Goal: Task Accomplishment & Management: Manage account settings

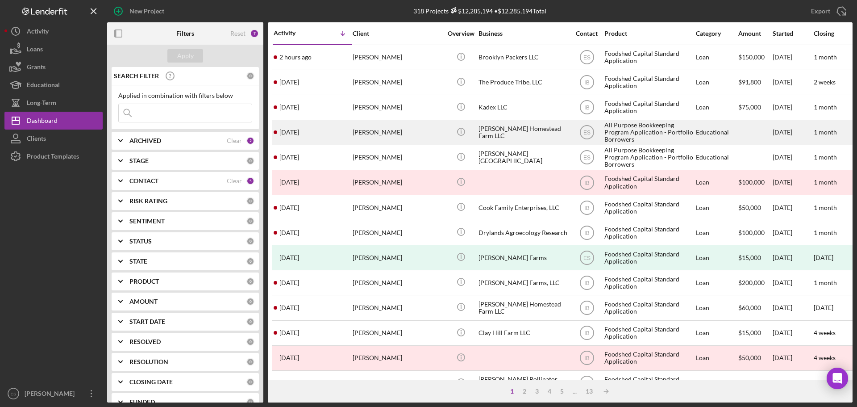
click at [401, 130] on div "[PERSON_NAME]" at bounding box center [397, 133] width 89 height 24
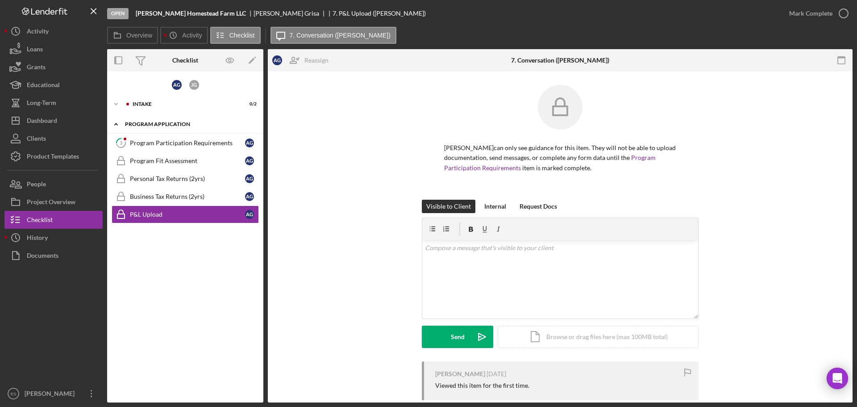
click at [179, 127] on div "Icon/Expander Program Application 0 / 5" at bounding box center [185, 124] width 156 height 18
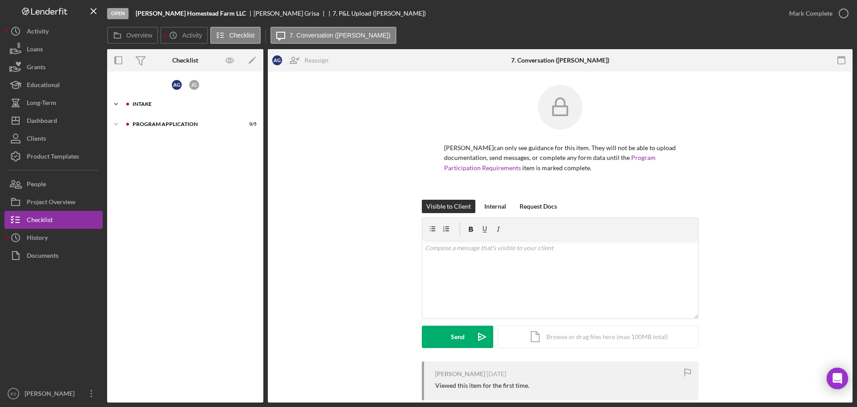
click at [117, 101] on icon "Icon/Expander" at bounding box center [116, 104] width 18 height 18
click at [119, 160] on icon "Icon/Expander" at bounding box center [116, 165] width 18 height 18
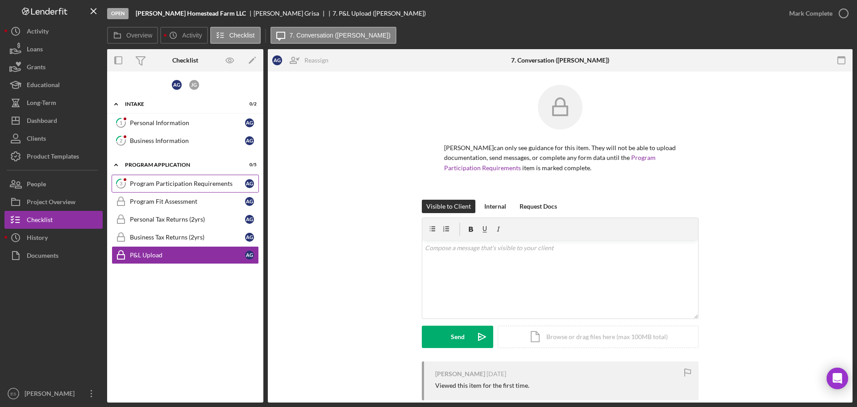
click at [185, 186] on div "Program Participation Requirements" at bounding box center [187, 183] width 115 height 7
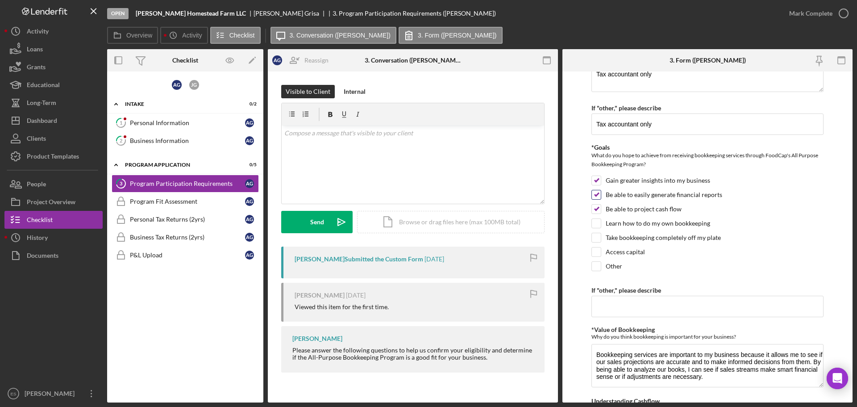
scroll to position [431, 0]
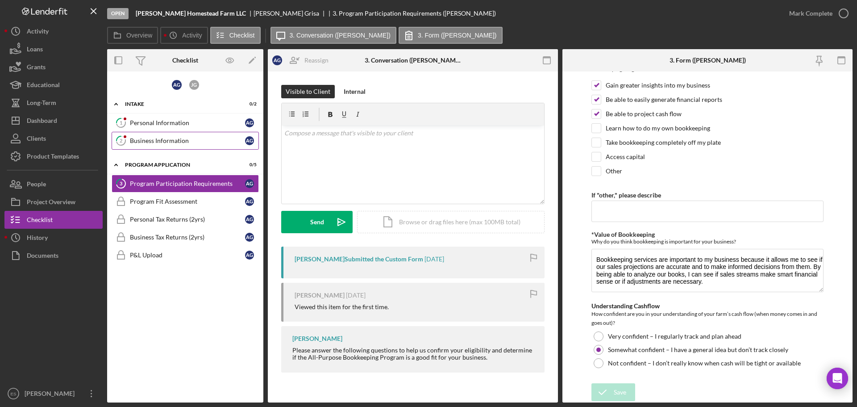
click at [176, 140] on div "Business Information" at bounding box center [187, 140] width 115 height 7
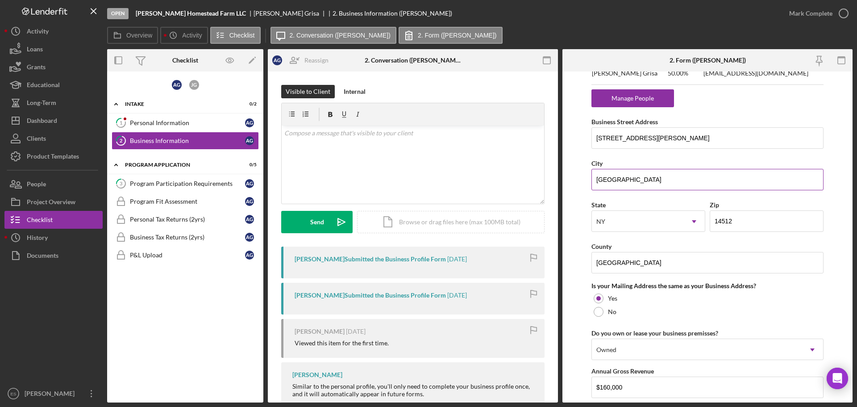
scroll to position [778, 0]
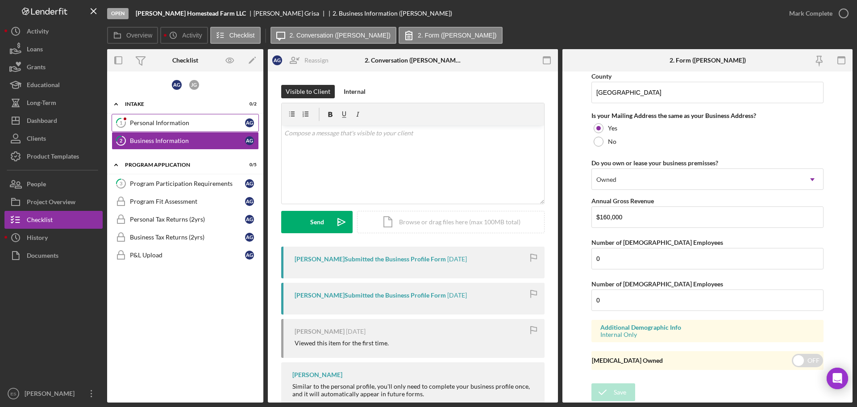
click at [183, 125] on div "Personal Information" at bounding box center [187, 122] width 115 height 7
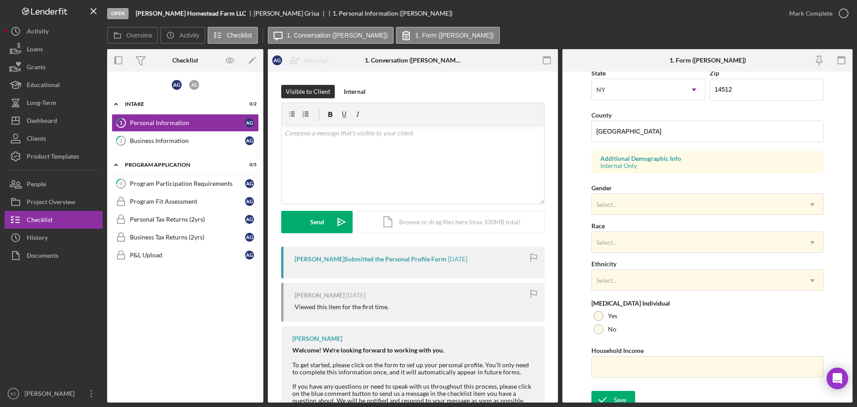
scroll to position [265, 0]
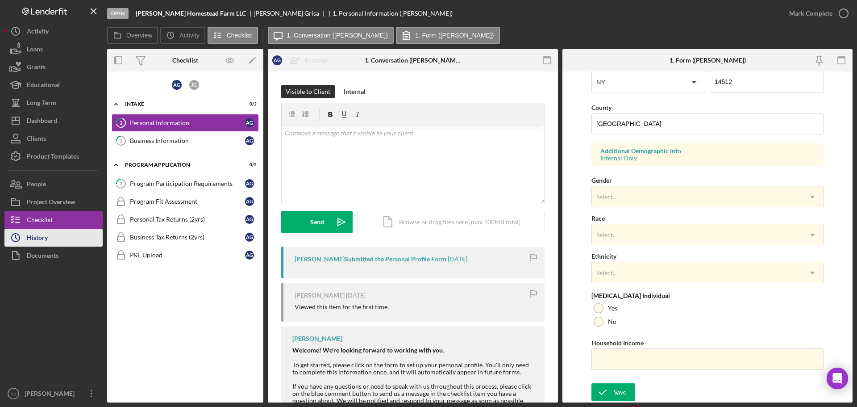
click at [41, 237] on div "History" at bounding box center [37, 239] width 21 height 20
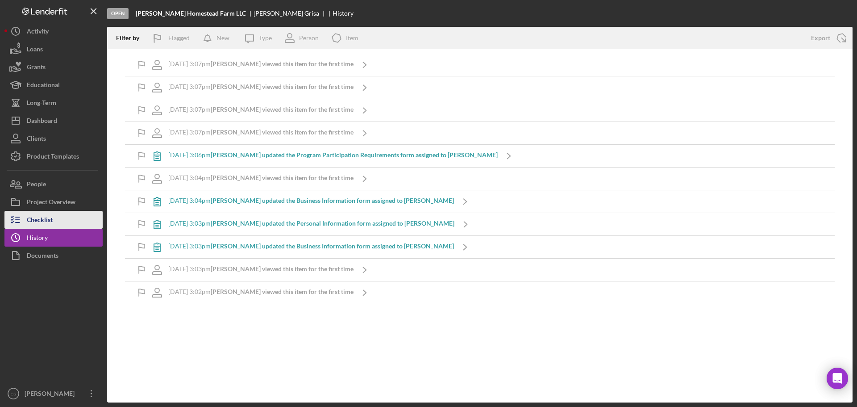
click at [53, 222] on div "Checklist" at bounding box center [40, 221] width 26 height 20
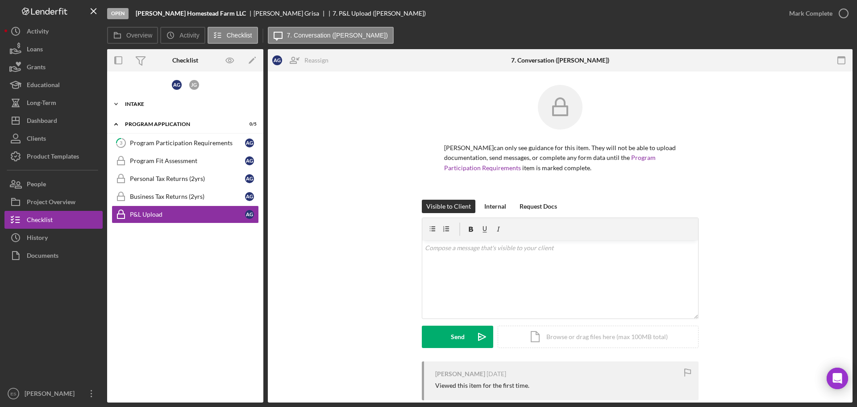
click at [117, 104] on polyline at bounding box center [116, 104] width 3 height 2
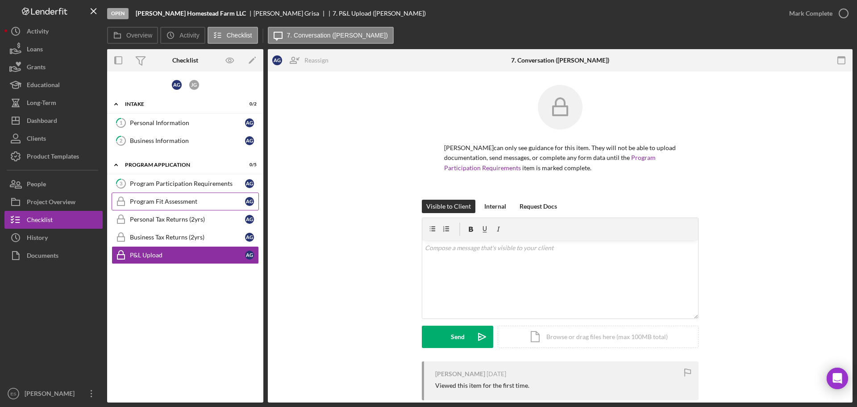
click at [177, 203] on div "Program Fit Assessment" at bounding box center [187, 201] width 115 height 7
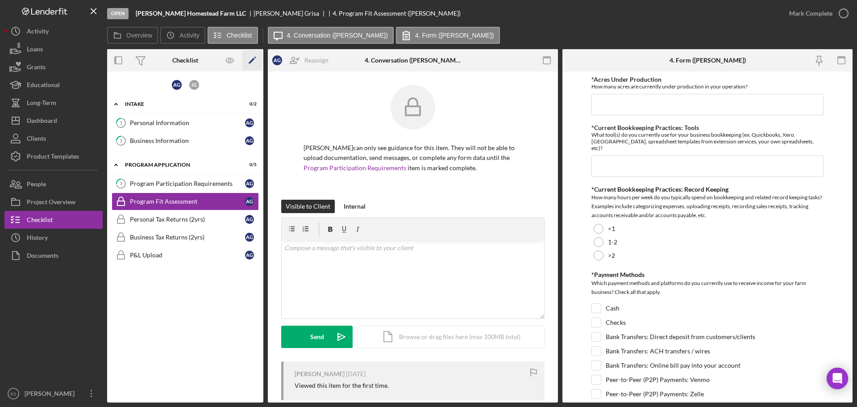
click at [254, 60] on icon "Icon/Edit" at bounding box center [252, 60] width 20 height 20
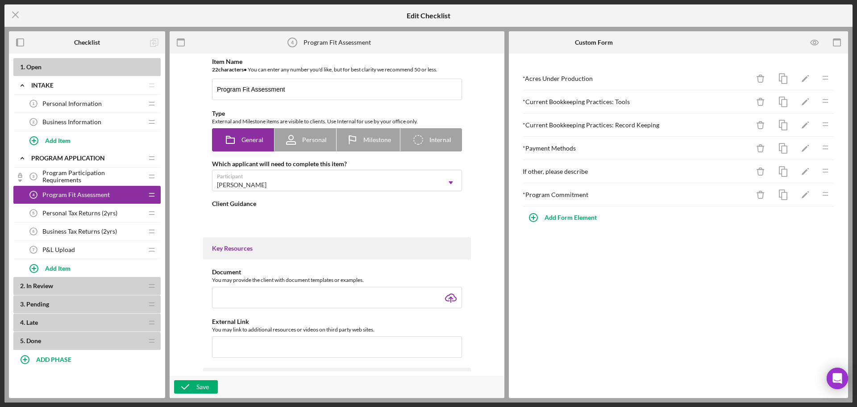
type textarea "<div>The following questions will help our team to get a better understanding o…"
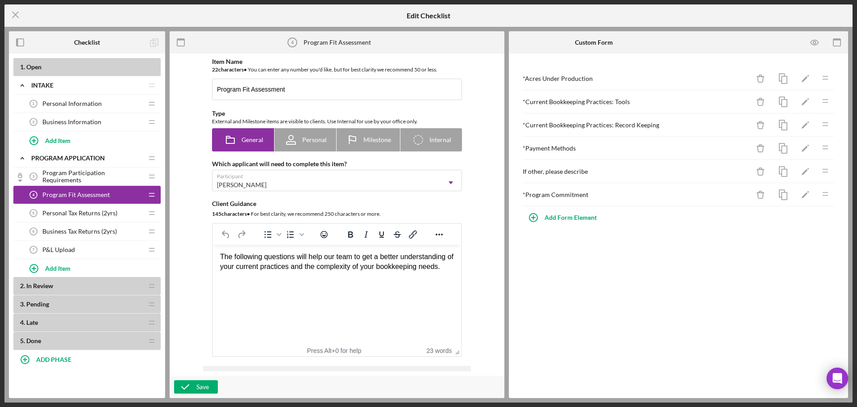
click at [57, 174] on span "Program Participation Requirements" at bounding box center [92, 176] width 100 height 14
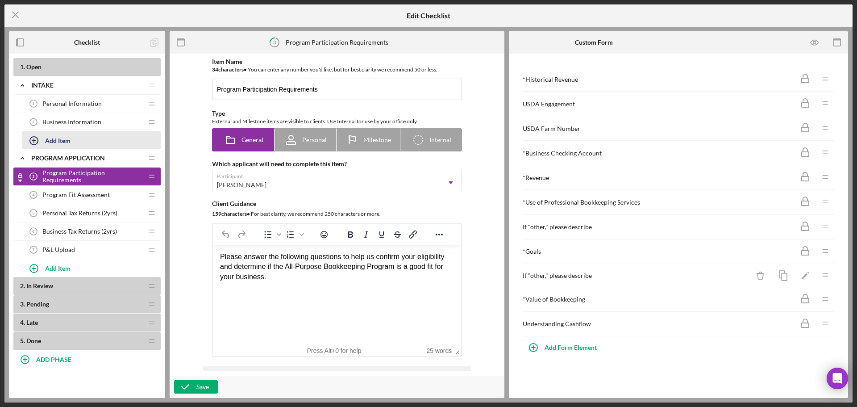
click at [67, 140] on div "Add Item" at bounding box center [57, 140] width 25 height 17
click at [56, 184] on div "1 . Open Icon/Expander Intake Icon/Edit Icon/Drag Personal Information 1 Person…" at bounding box center [86, 204] width 147 height 292
click at [13, 14] on icon "Icon/Menu Close" at bounding box center [15, 15] width 22 height 22
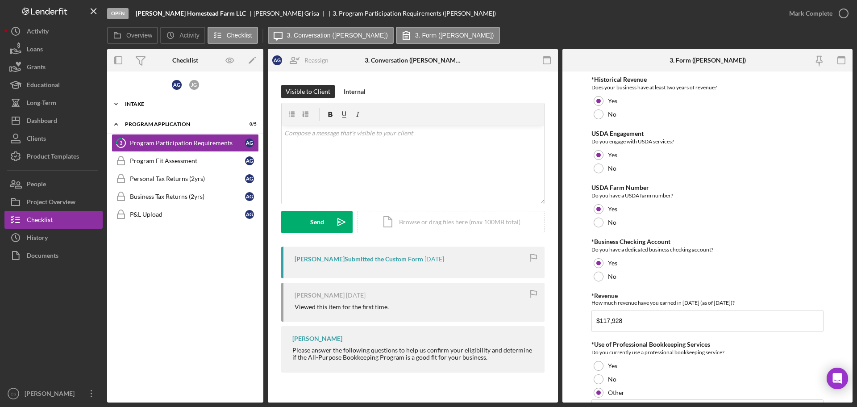
click at [116, 106] on icon "Icon/Expander" at bounding box center [116, 104] width 18 height 18
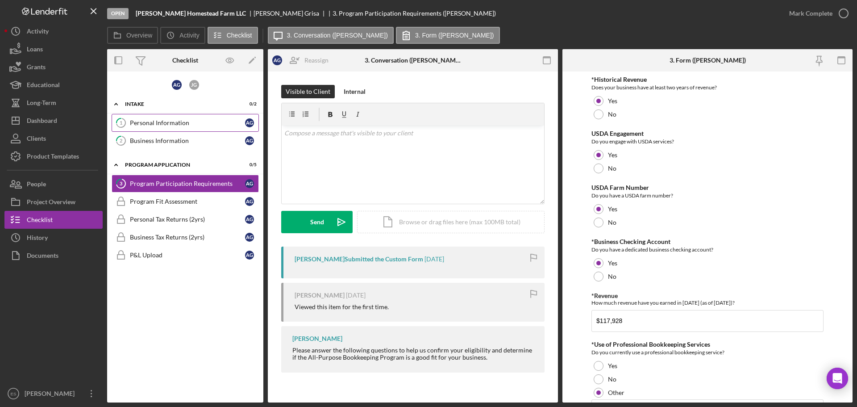
click at [165, 124] on div "Personal Information" at bounding box center [187, 122] width 115 height 7
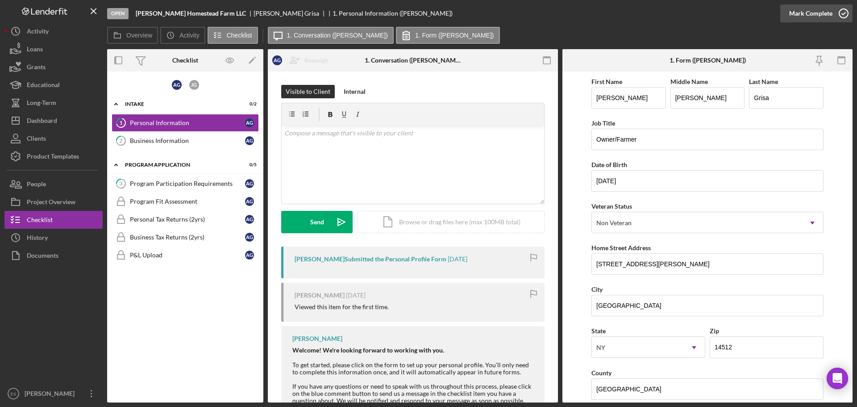
click at [816, 16] on div "Mark Complete" at bounding box center [810, 13] width 43 height 18
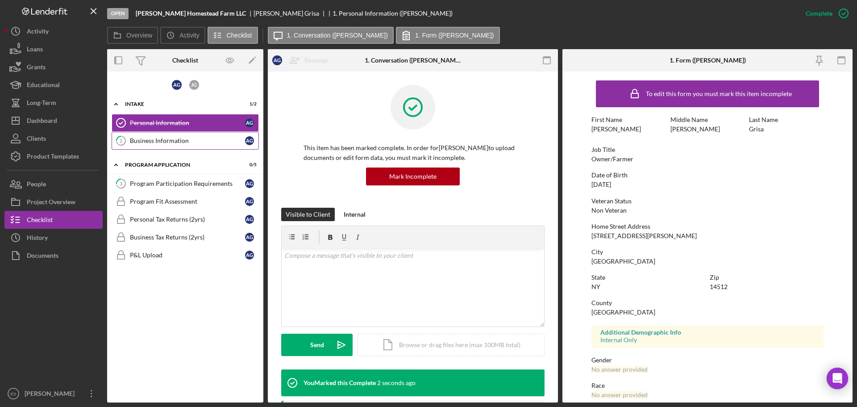
click at [195, 139] on div "Business Information" at bounding box center [187, 140] width 115 height 7
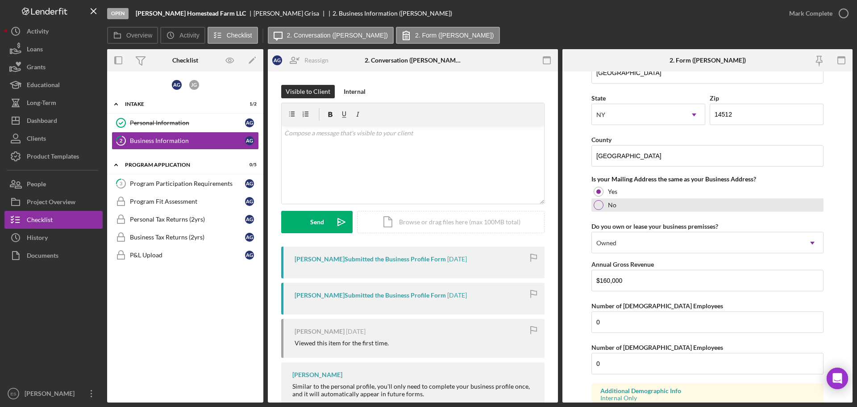
scroll to position [759, 0]
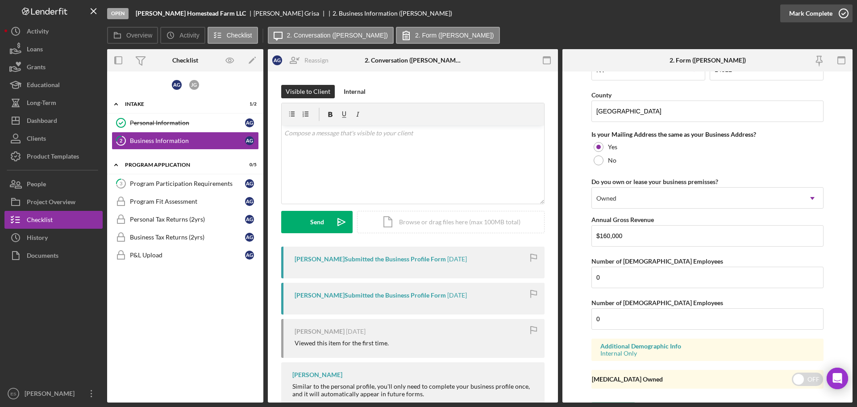
click at [813, 12] on div "Mark Complete" at bounding box center [810, 13] width 43 height 18
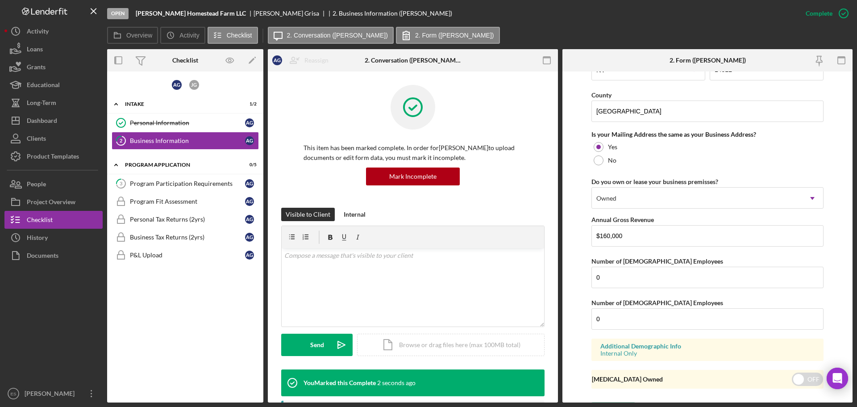
scroll to position [444, 0]
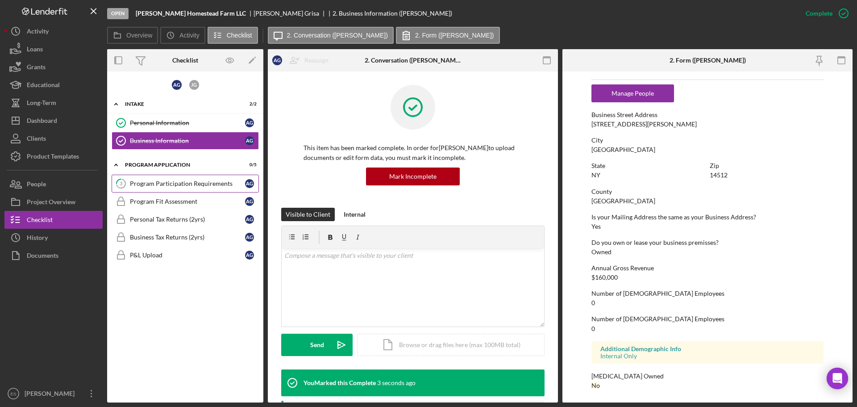
click at [181, 181] on div "Program Participation Requirements" at bounding box center [187, 183] width 115 height 7
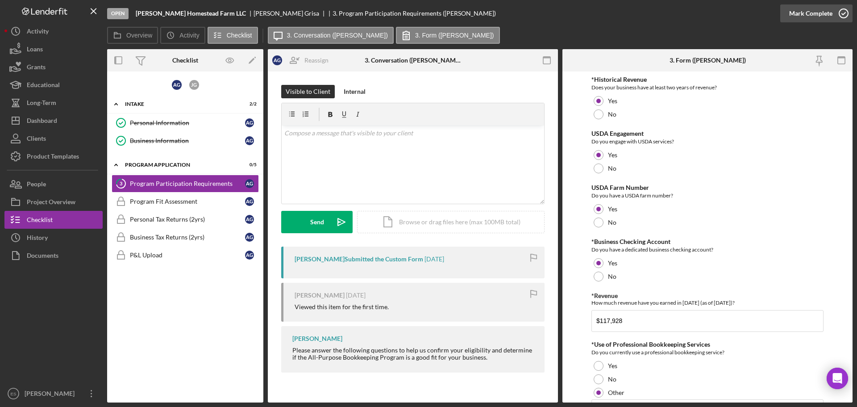
click at [792, 16] on div "Mark Complete" at bounding box center [810, 13] width 43 height 18
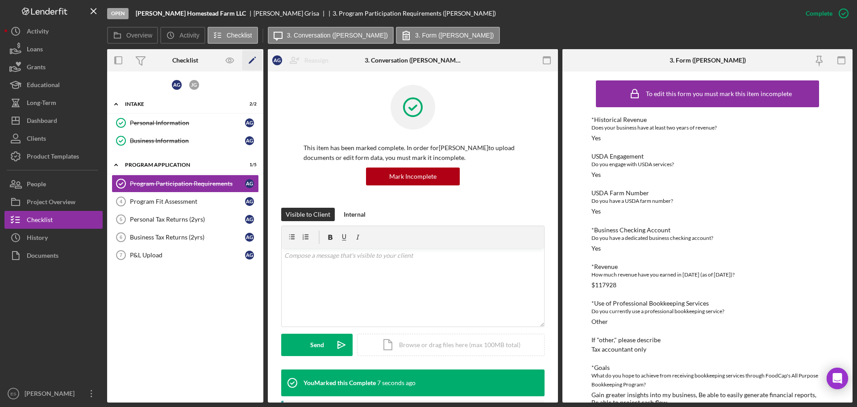
click at [250, 59] on icon "Icon/Edit" at bounding box center [252, 60] width 20 height 20
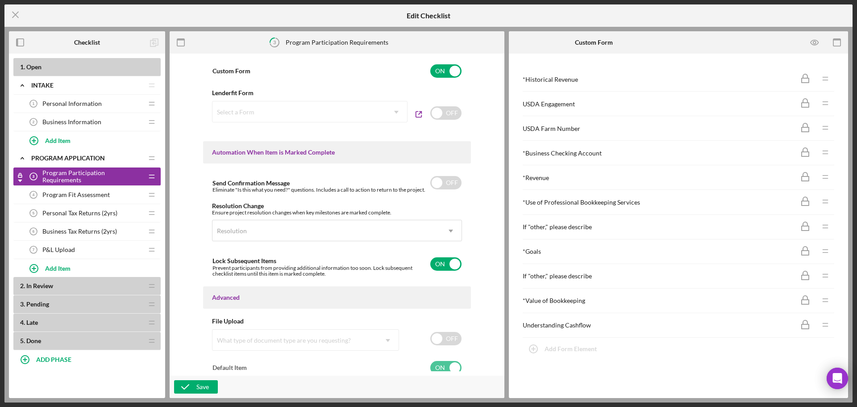
scroll to position [473, 0]
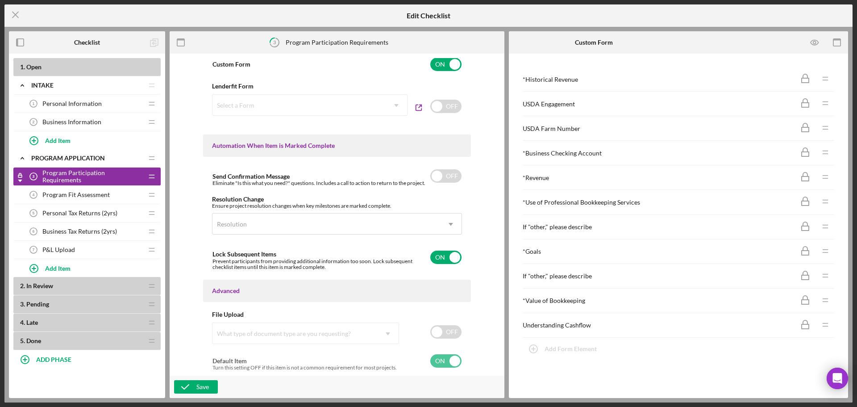
click at [107, 196] on span "Program Fit Assessment" at bounding box center [75, 194] width 67 height 7
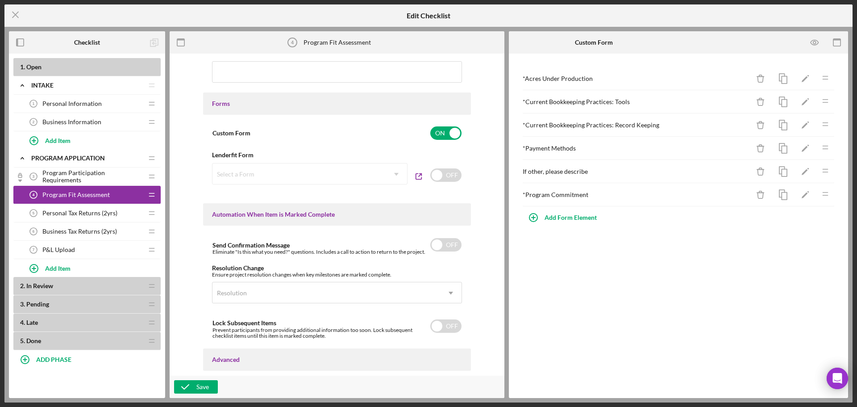
scroll to position [473, 0]
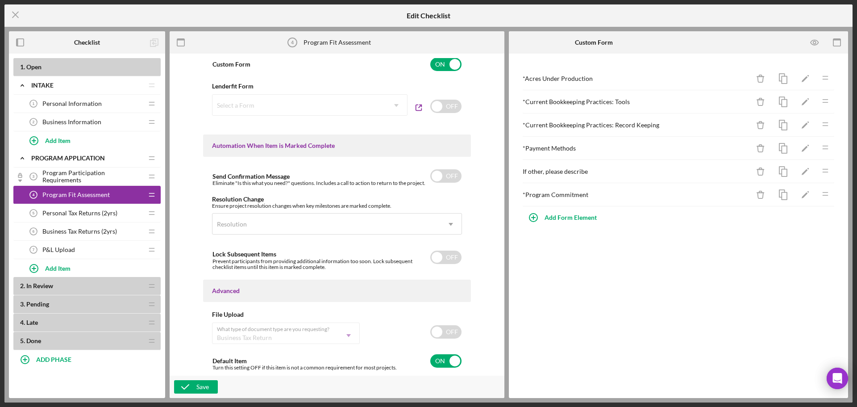
click at [96, 176] on span "Program Participation Requirements" at bounding box center [92, 176] width 100 height 14
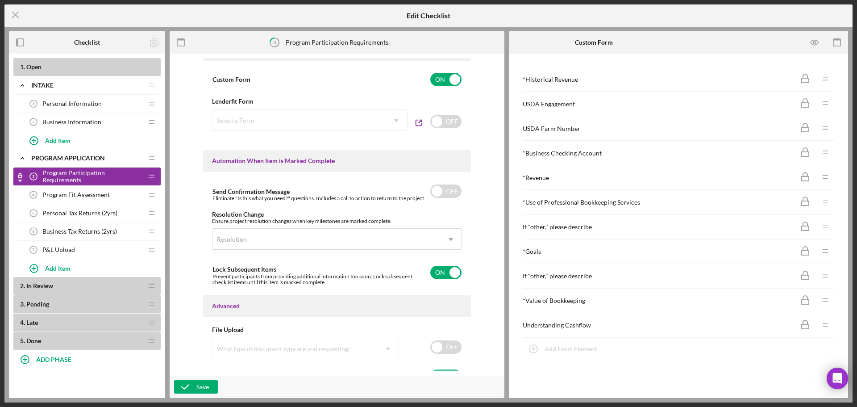
scroll to position [473, 0]
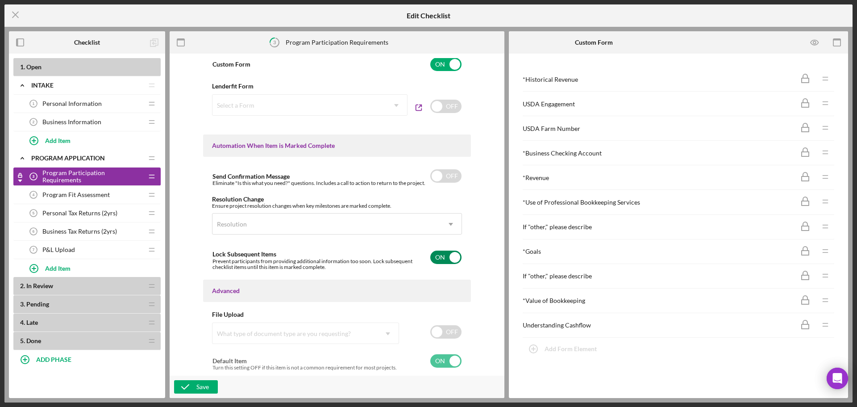
click at [440, 258] on input "checkbox" at bounding box center [445, 256] width 31 height 13
checkbox input "false"
click at [203, 389] on div "Save" at bounding box center [202, 386] width 12 height 13
click at [19, 12] on icon "Icon/Menu Close" at bounding box center [15, 15] width 22 height 22
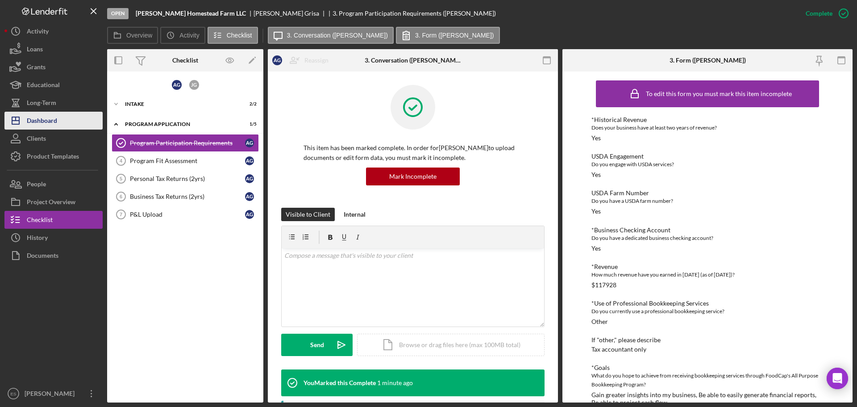
click at [55, 124] on div "Dashboard" at bounding box center [42, 122] width 30 height 20
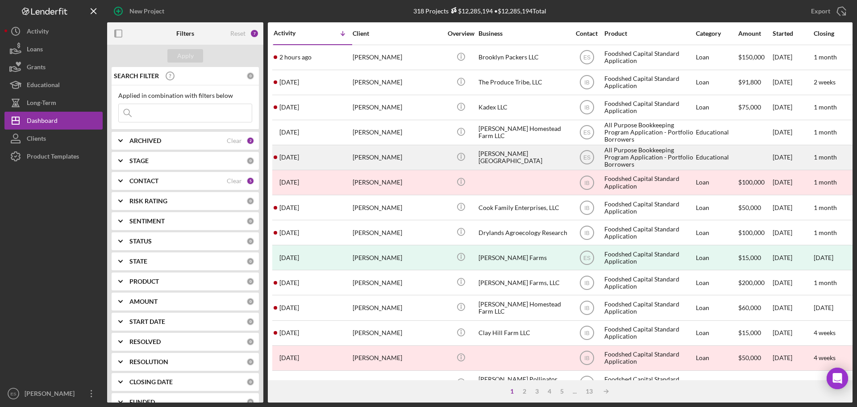
click at [421, 154] on div "[PERSON_NAME]" at bounding box center [397, 158] width 89 height 24
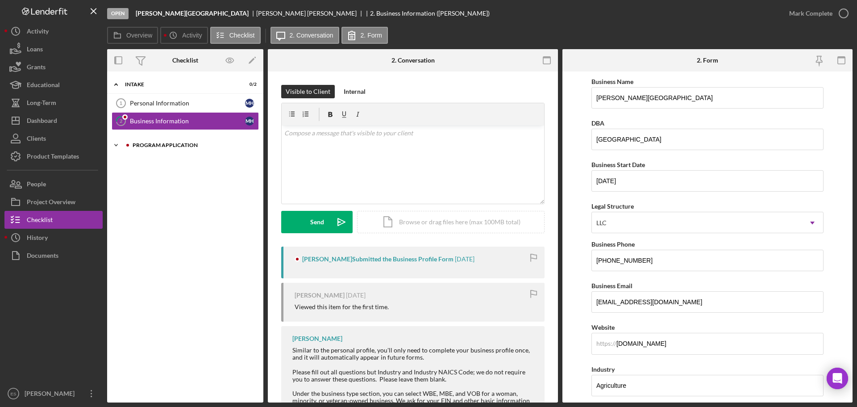
click at [117, 145] on icon "Icon/Expander" at bounding box center [116, 145] width 18 height 18
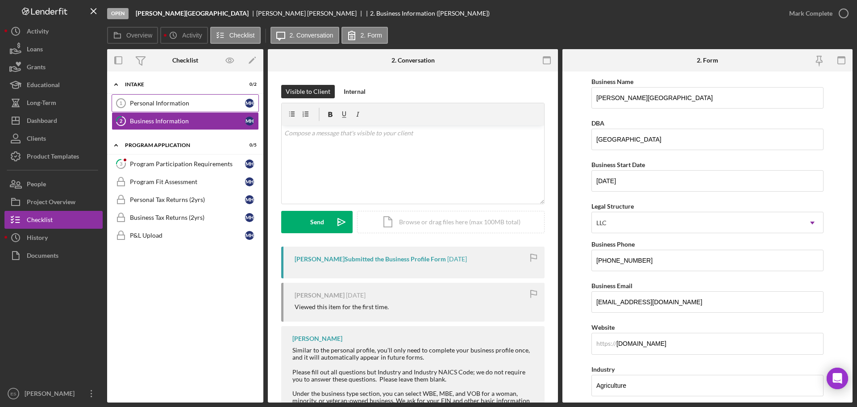
click at [181, 101] on div "Personal Information" at bounding box center [187, 103] width 115 height 7
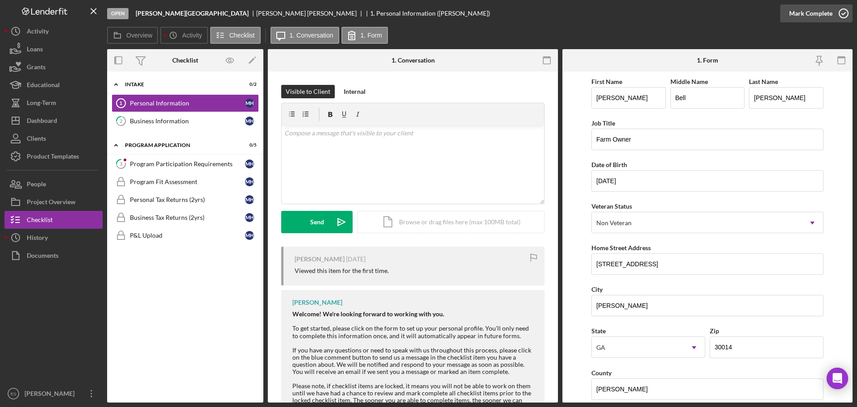
click at [826, 14] on div "Mark Complete" at bounding box center [810, 13] width 43 height 18
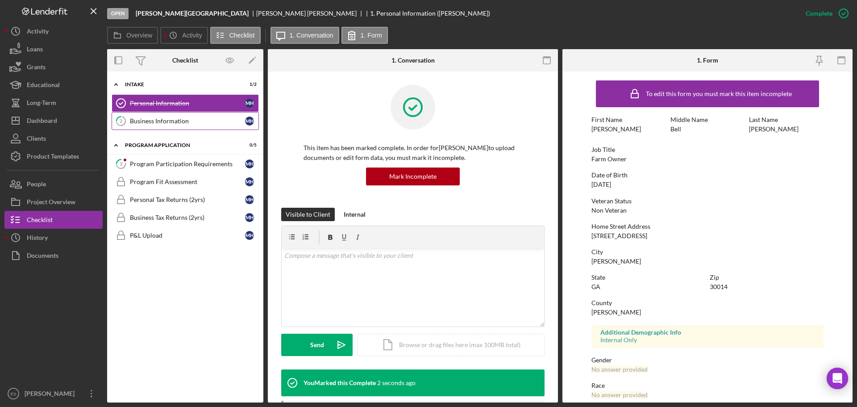
click at [213, 123] on div "Business Information" at bounding box center [187, 120] width 115 height 7
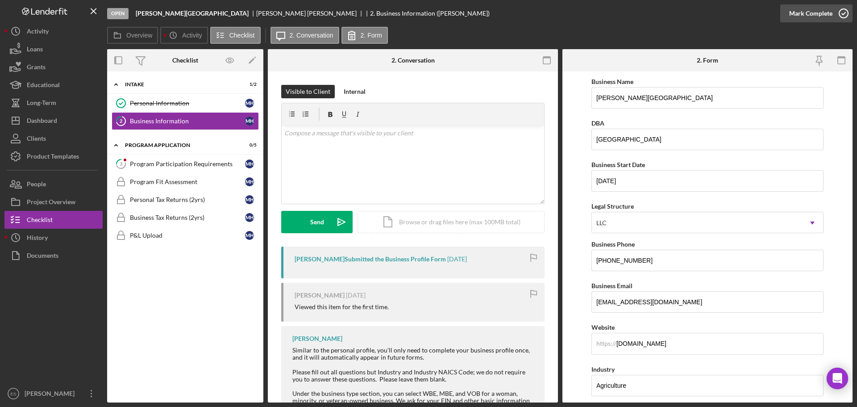
click at [824, 11] on div "Mark Complete" at bounding box center [810, 13] width 43 height 18
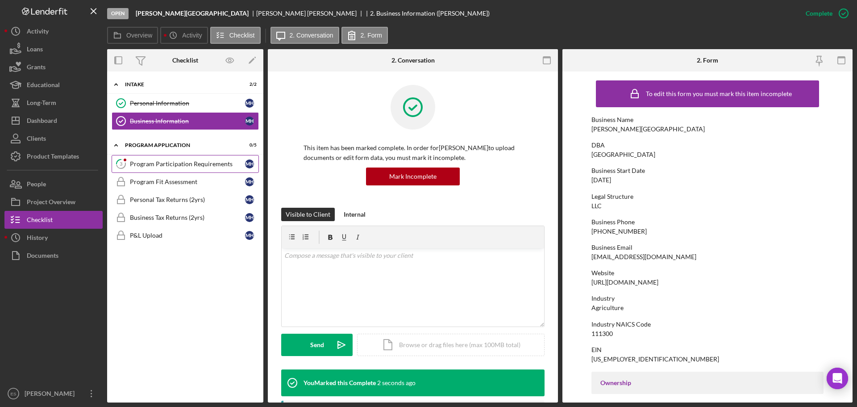
click at [204, 160] on div "Program Participation Requirements" at bounding box center [187, 163] width 115 height 7
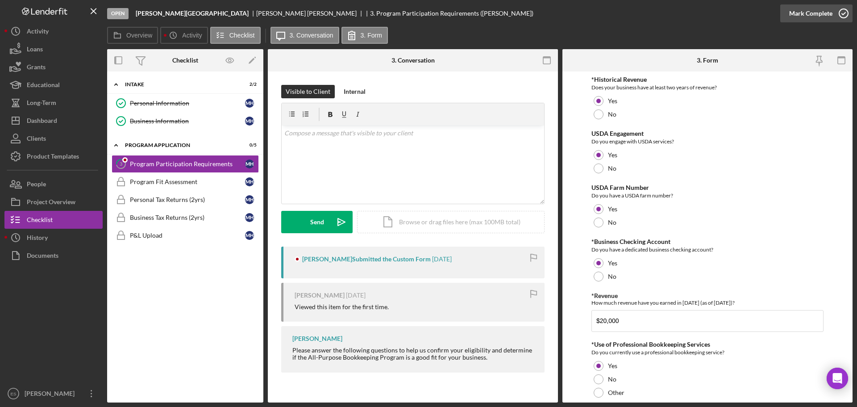
click at [825, 10] on div "Mark Complete" at bounding box center [810, 13] width 43 height 18
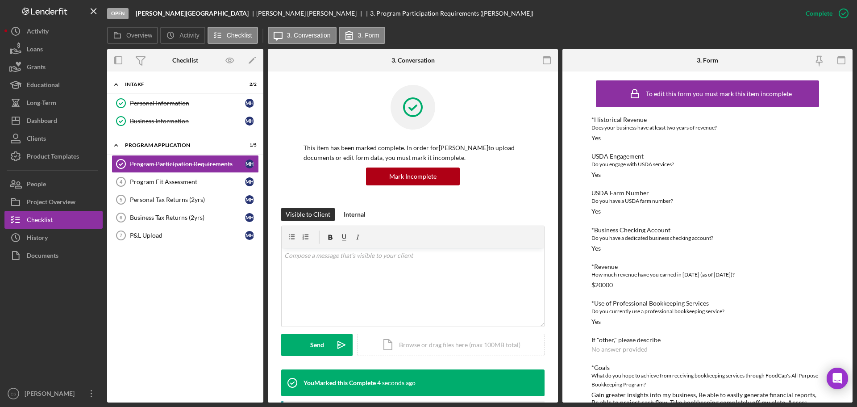
drag, startPoint x: 493, startPoint y: 30, endPoint x: 501, endPoint y: 30, distance: 8.0
click at [493, 30] on div "Overview Icon/History Activity Checklist Icon/Message 3. Conversation 3. Form" at bounding box center [479, 36] width 745 height 18
click at [191, 183] on div "Program Fit Assessment" at bounding box center [187, 181] width 115 height 7
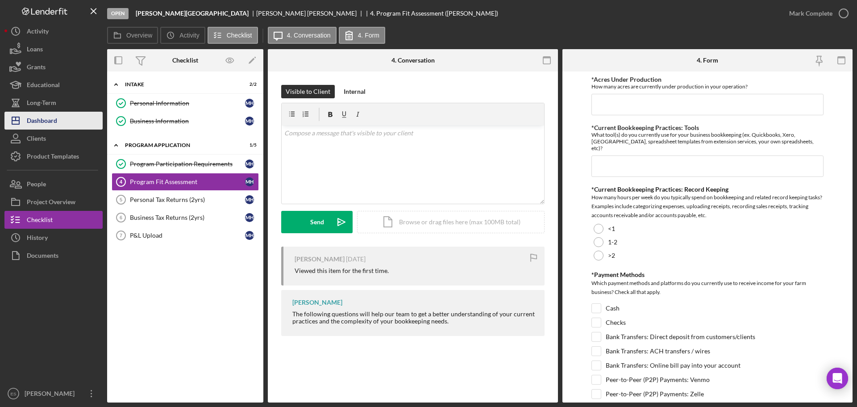
click at [63, 118] on button "Icon/Dashboard Dashboard" at bounding box center [53, 121] width 98 height 18
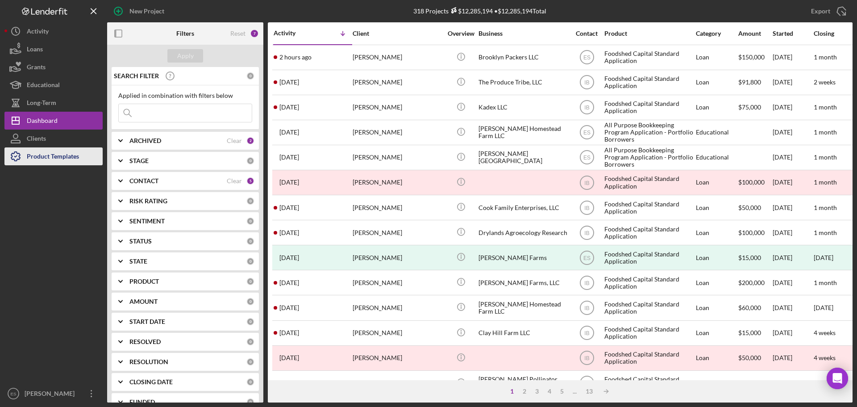
click at [67, 158] on div "Product Templates" at bounding box center [53, 157] width 52 height 20
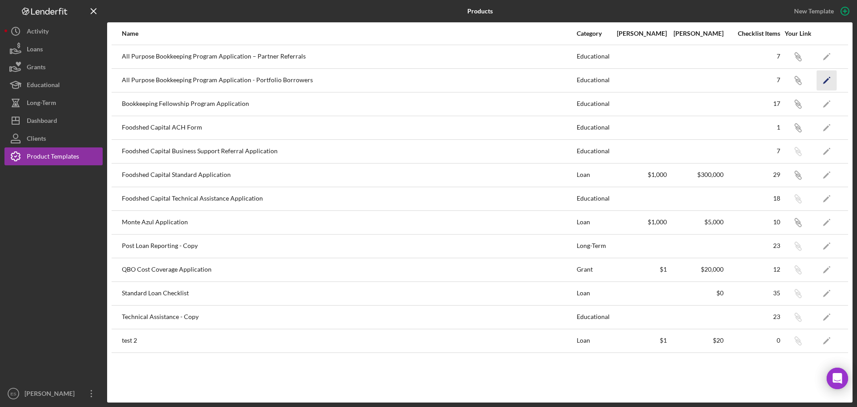
click at [825, 82] on polygon "button" at bounding box center [826, 81] width 6 height 6
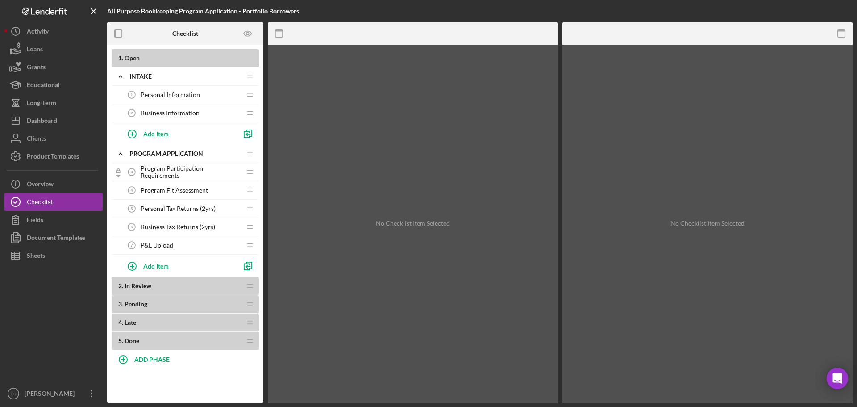
click at [192, 172] on span "Program Participation Requirements" at bounding box center [191, 172] width 100 height 14
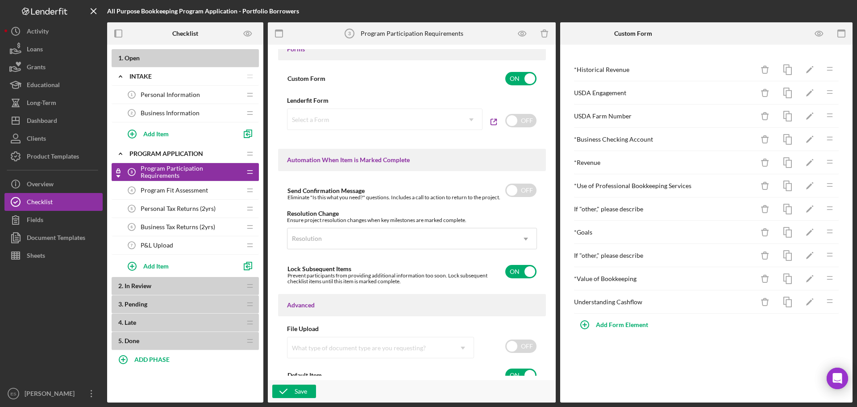
scroll to position [499, 0]
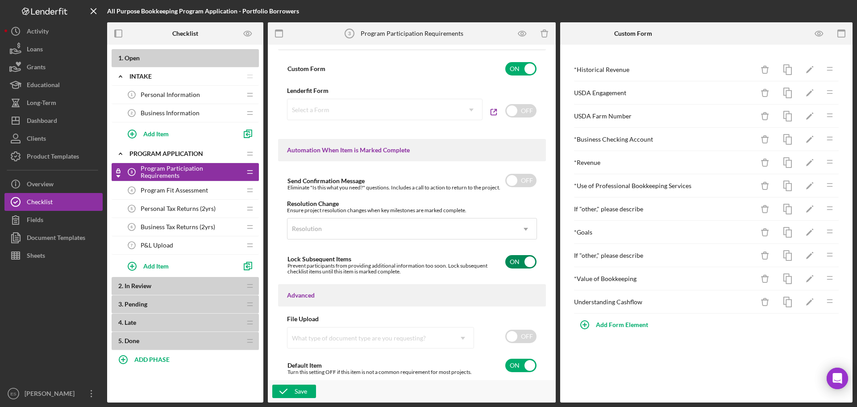
click at [518, 261] on input "checkbox" at bounding box center [520, 261] width 31 height 13
checkbox input "false"
click at [287, 386] on icon "button" at bounding box center [283, 391] width 22 height 22
click at [67, 163] on div "Product Templates" at bounding box center [53, 157] width 52 height 20
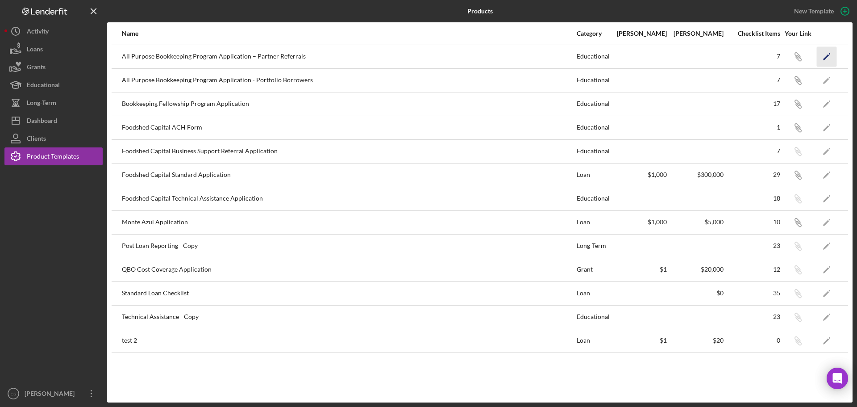
click at [826, 59] on icon "Icon/Edit" at bounding box center [827, 56] width 20 height 20
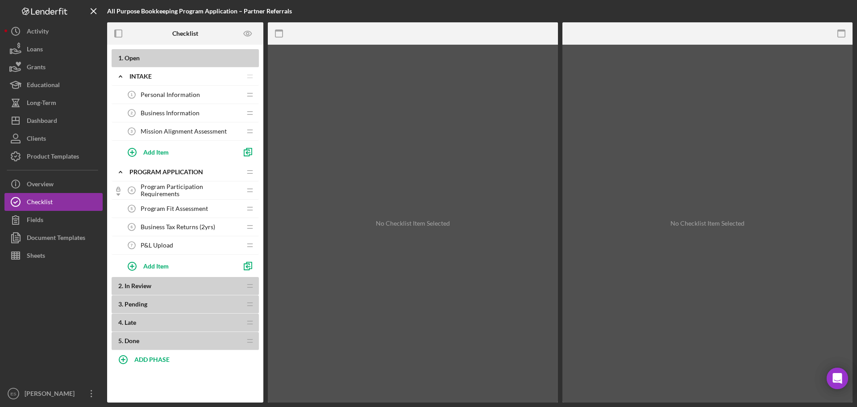
click at [163, 188] on span "Program Participation Requirements" at bounding box center [191, 190] width 100 height 14
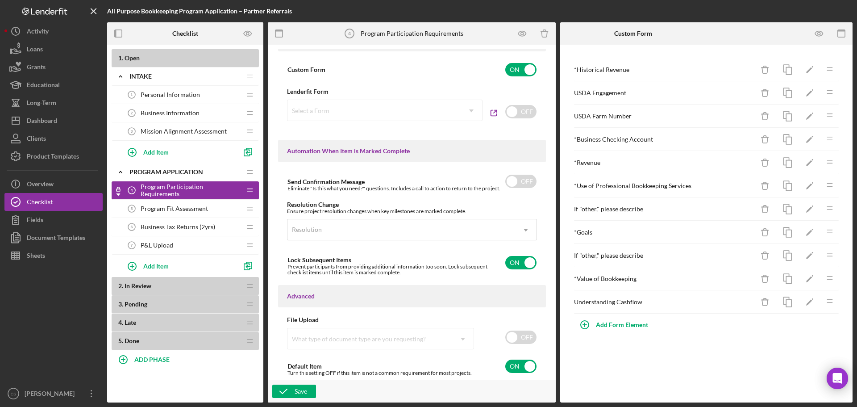
scroll to position [499, 0]
click at [514, 262] on input "checkbox" at bounding box center [520, 261] width 31 height 13
checkbox input "false"
click at [299, 388] on div "Save" at bounding box center [301, 390] width 12 height 13
click at [70, 124] on button "Icon/Dashboard Dashboard" at bounding box center [53, 121] width 98 height 18
